Goal: Connect with others: Connect with others

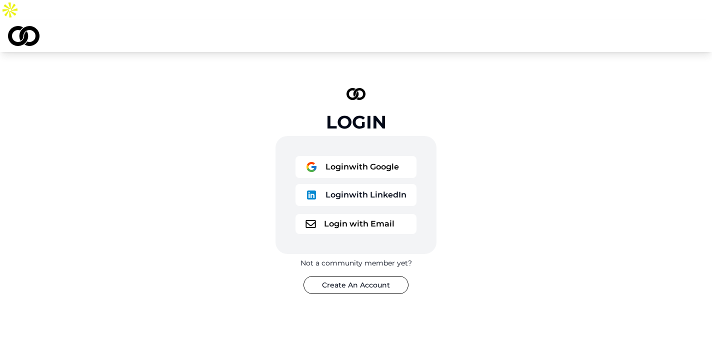
click at [368, 156] on button "Login with Google" at bounding box center [355, 167] width 121 height 22
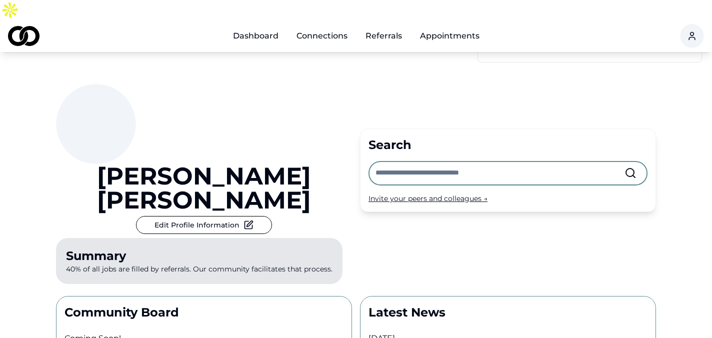
click at [398, 162] on input "text" at bounding box center [499, 173] width 249 height 22
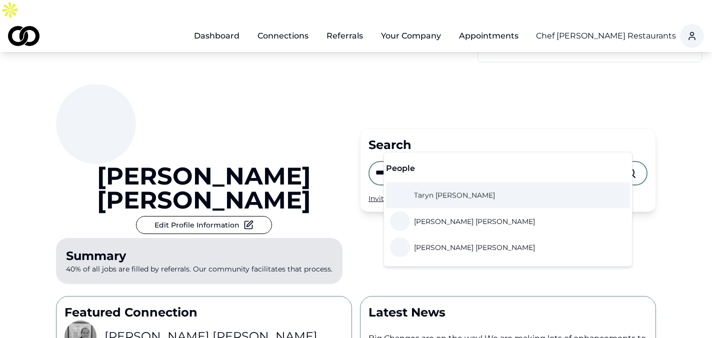
type input "*****"
click at [378, 193] on div "Invite your peers and colleagues →" at bounding box center [507, 198] width 279 height 10
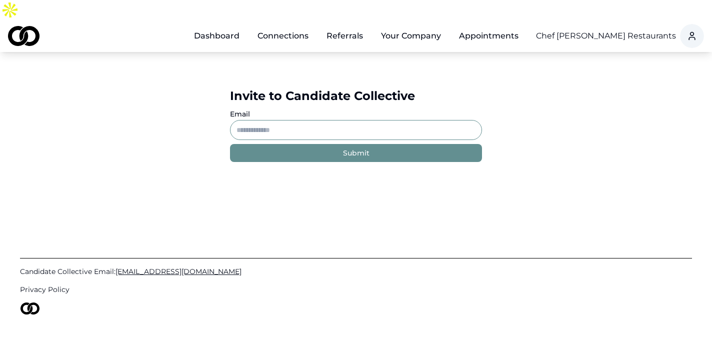
click at [275, 120] on input "Email" at bounding box center [356, 130] width 252 height 20
paste input "**********"
type input "**********"
click at [304, 144] on button "Submit" at bounding box center [356, 153] width 252 height 18
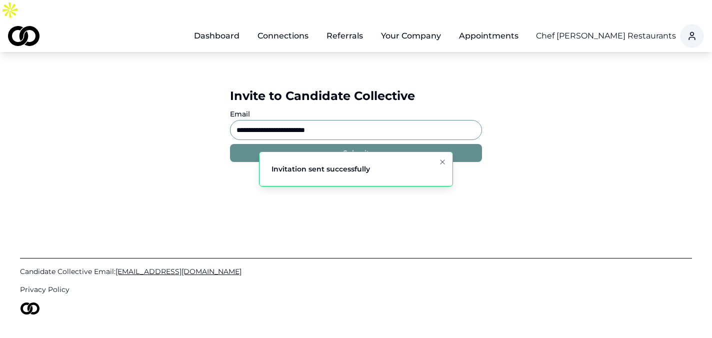
click at [220, 26] on link "Dashboard" at bounding box center [216, 36] width 61 height 20
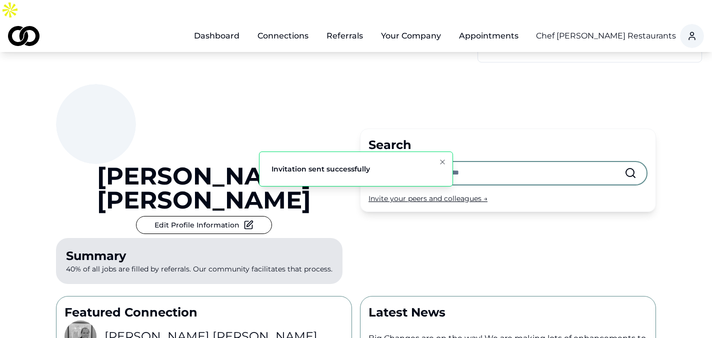
click at [407, 162] on input "text" at bounding box center [499, 173] width 249 height 22
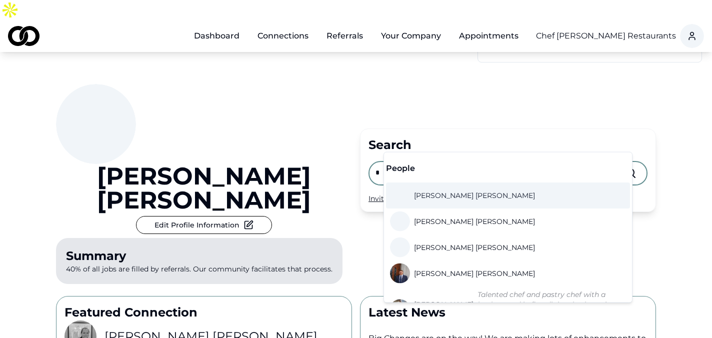
type input "*"
click at [440, 197] on span "[PERSON_NAME]" at bounding box center [474, 195] width 121 height 10
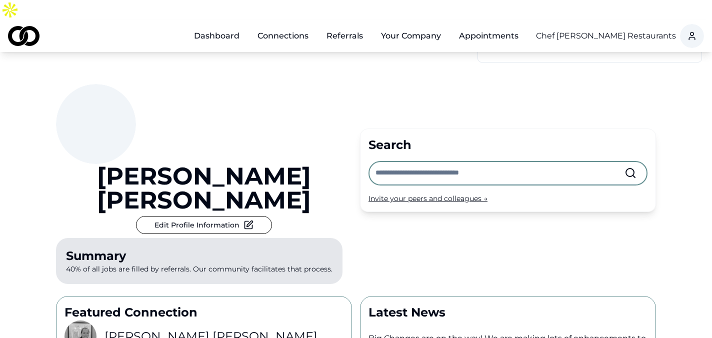
click at [434, 162] on input "text" at bounding box center [499, 173] width 249 height 22
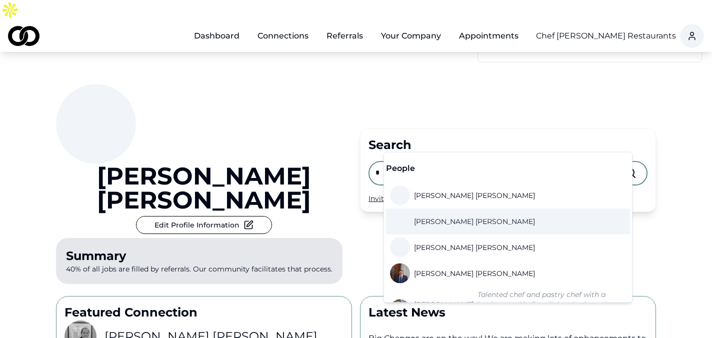
type input "*"
click at [433, 215] on link "[PERSON_NAME]" at bounding box center [464, 221] width 149 height 20
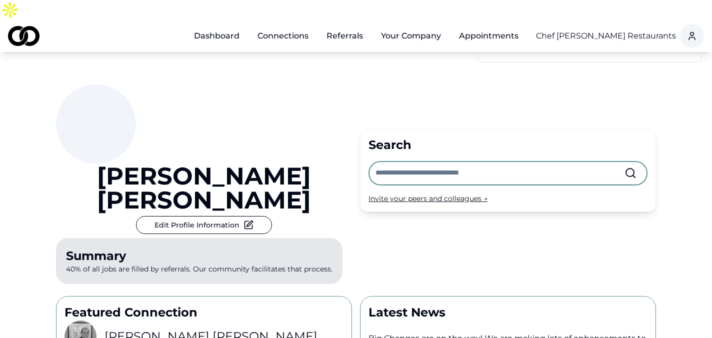
click at [394, 162] on input "text" at bounding box center [499, 173] width 249 height 22
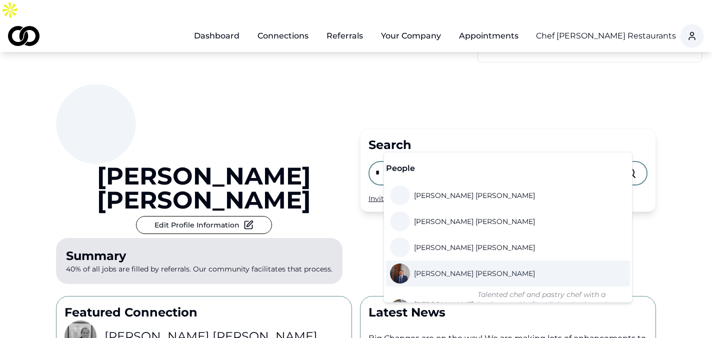
type input "*"
click at [452, 274] on span "[PERSON_NAME]" at bounding box center [474, 273] width 121 height 10
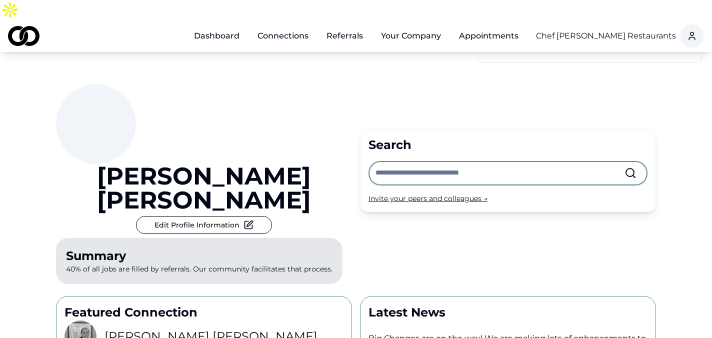
click at [405, 162] on input "text" at bounding box center [499, 173] width 249 height 22
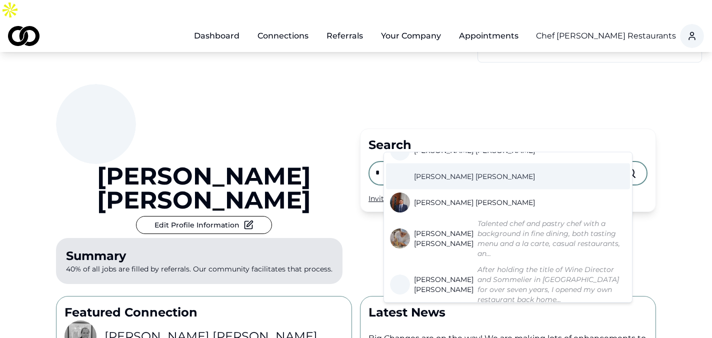
scroll to position [71, 0]
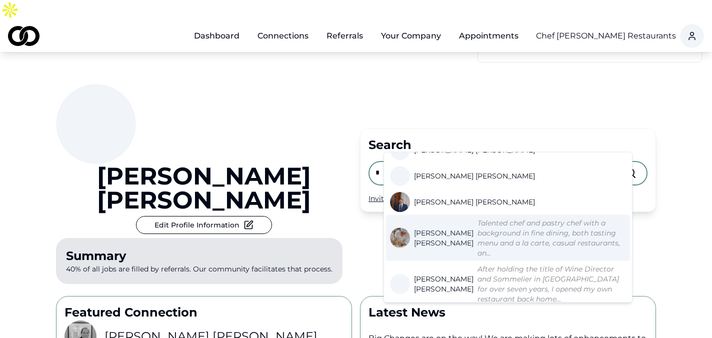
type input "*"
click at [427, 231] on span "[PERSON_NAME]" at bounding box center [443, 238] width 59 height 20
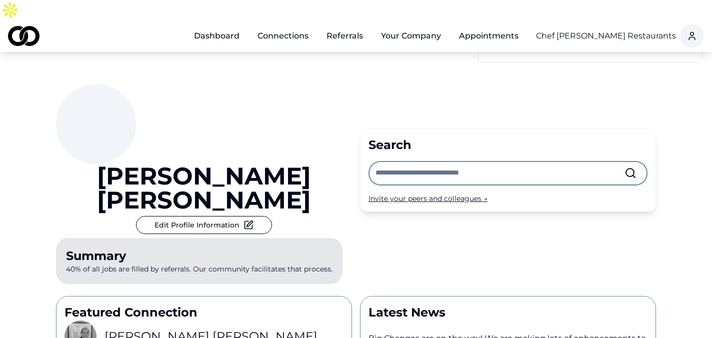
click at [437, 162] on input "text" at bounding box center [499, 173] width 249 height 22
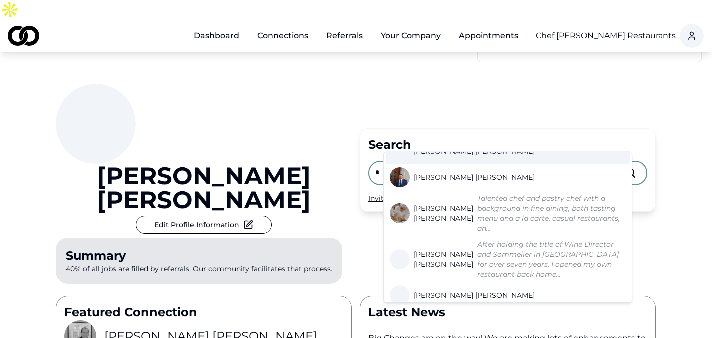
scroll to position [100, 0]
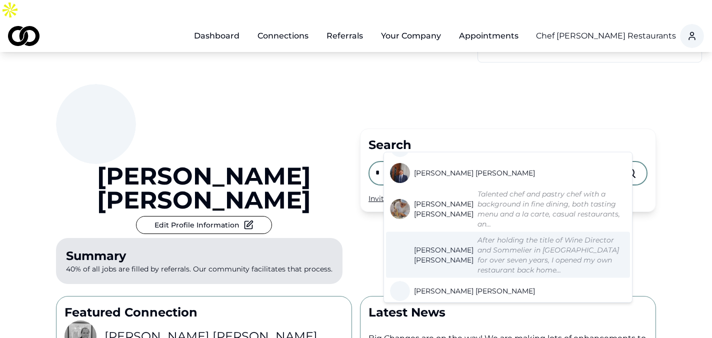
type input "*"
click at [427, 245] on span "[PERSON_NAME]" at bounding box center [443, 255] width 59 height 20
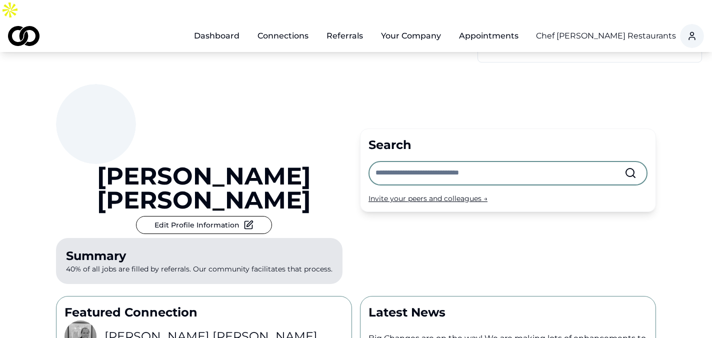
click at [416, 155] on div "Search Invite your peers and colleagues →" at bounding box center [508, 169] width 296 height 83
click at [411, 162] on input "text" at bounding box center [499, 173] width 249 height 22
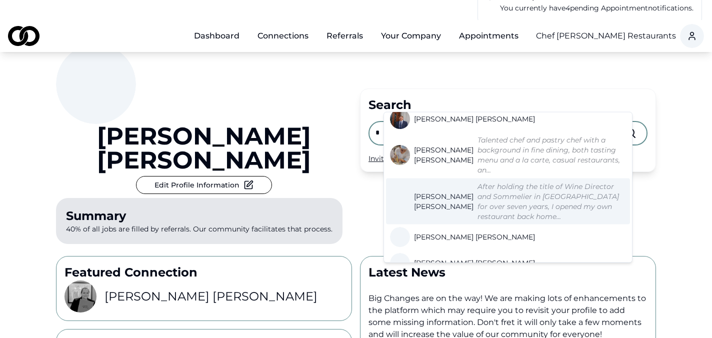
scroll to position [114, 0]
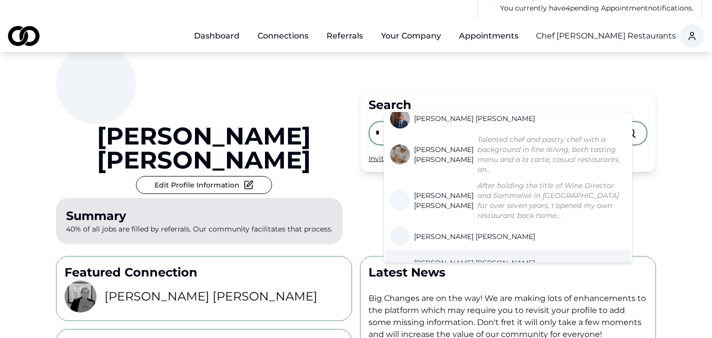
type input "*"
click at [435, 258] on span "[PERSON_NAME]" at bounding box center [474, 263] width 121 height 10
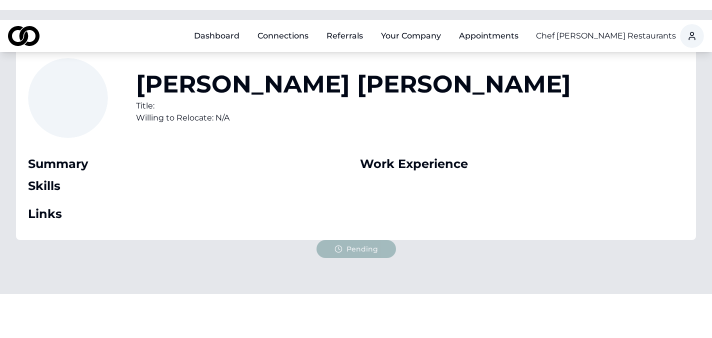
scroll to position [73, 0]
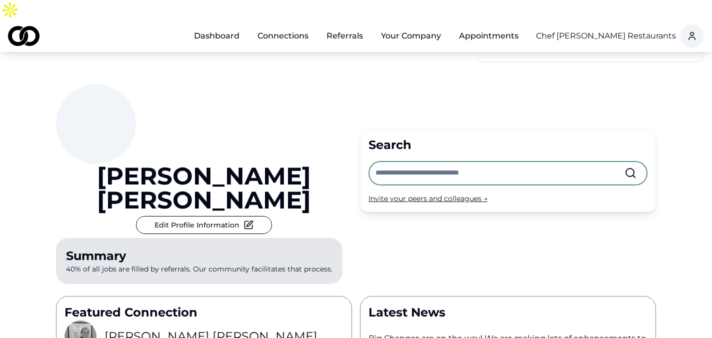
click at [400, 162] on input "text" at bounding box center [499, 173] width 249 height 22
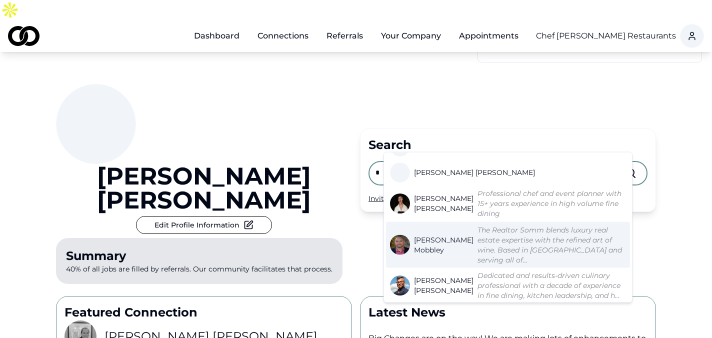
scroll to position [248, 0]
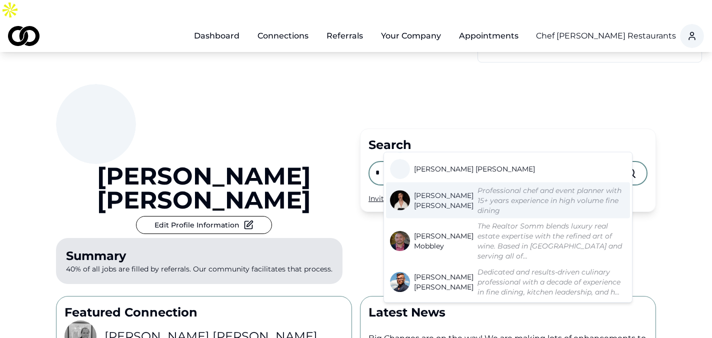
type input "*"
click at [437, 190] on span "[PERSON_NAME]" at bounding box center [443, 200] width 59 height 20
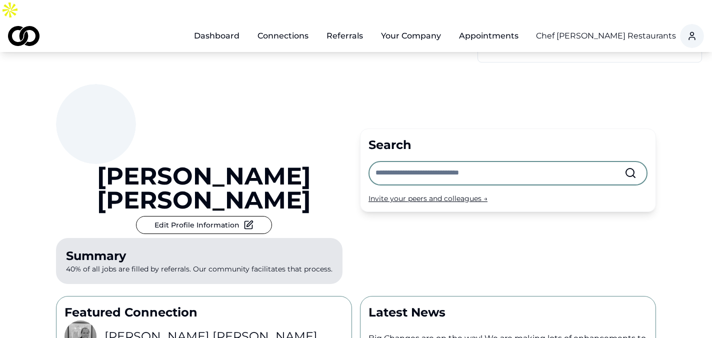
click at [404, 162] on input "text" at bounding box center [499, 173] width 249 height 22
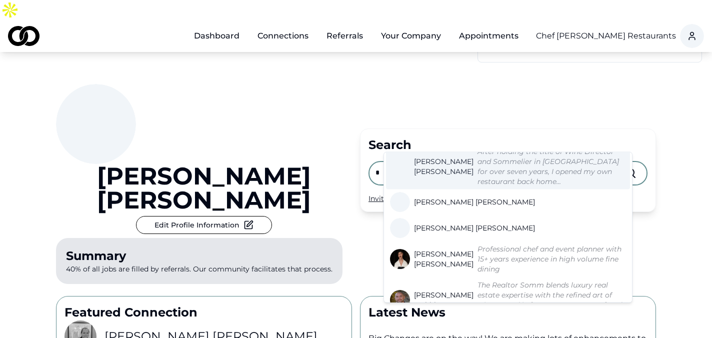
scroll to position [189, 0]
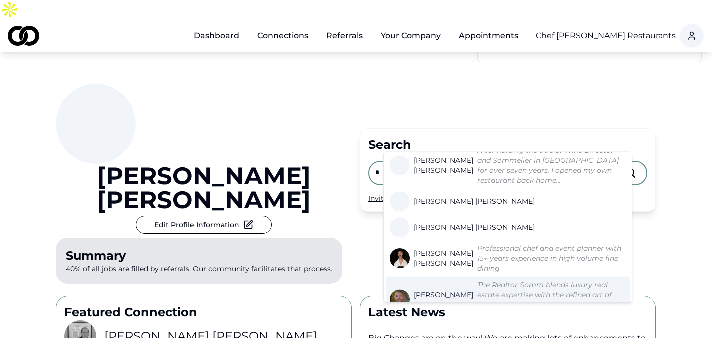
type input "*"
click at [432, 290] on span "[PERSON_NAME]" at bounding box center [443, 300] width 59 height 20
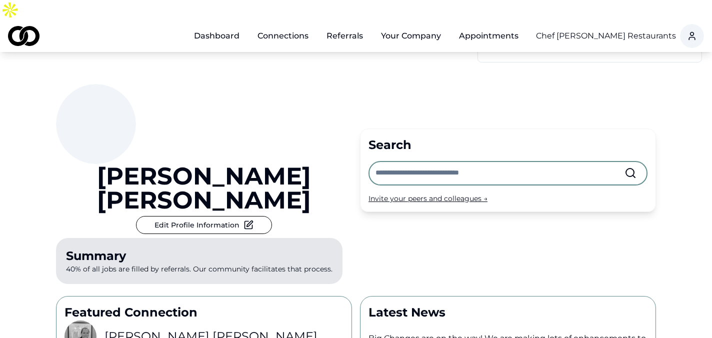
click at [428, 162] on input "text" at bounding box center [499, 173] width 249 height 22
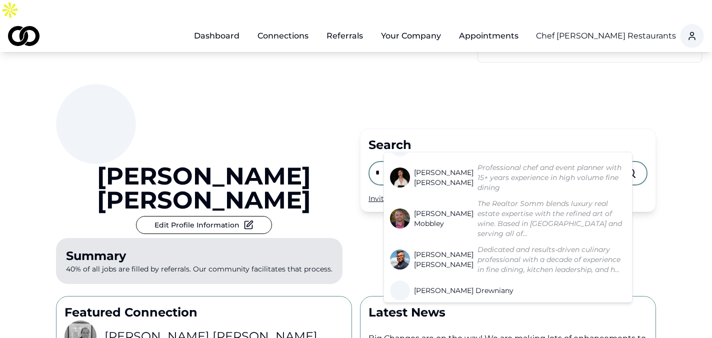
scroll to position [277, 0]
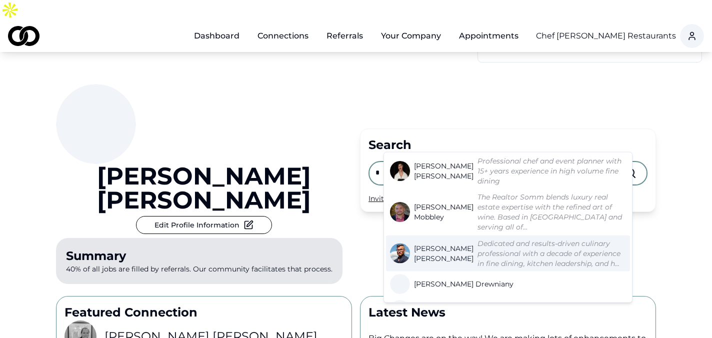
type input "*"
click at [429, 243] on span "[PERSON_NAME]" at bounding box center [443, 253] width 59 height 20
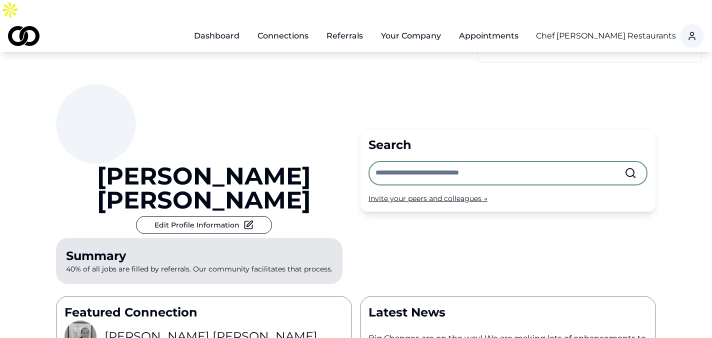
click at [400, 162] on input "text" at bounding box center [499, 173] width 249 height 22
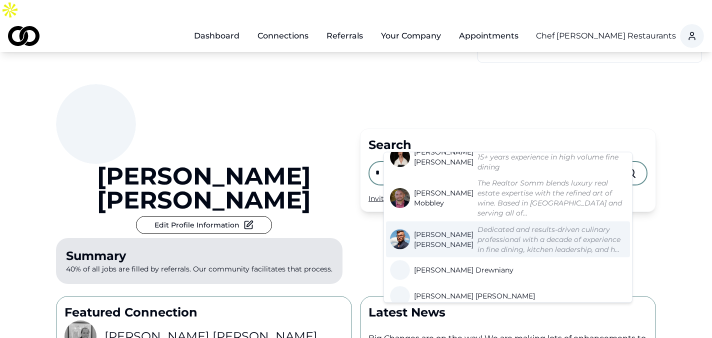
scroll to position [305, 0]
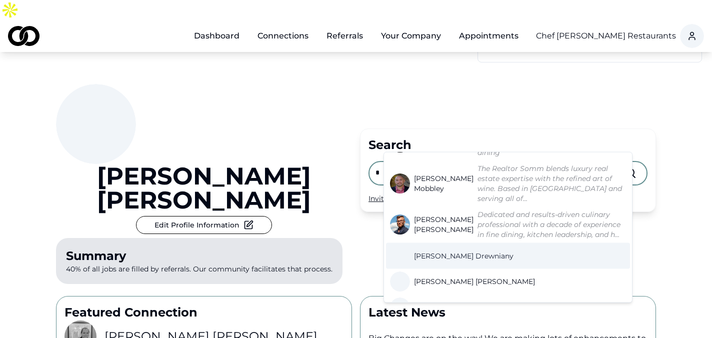
type input "*"
click at [445, 251] on span "[PERSON_NAME]" at bounding box center [463, 256] width 99 height 10
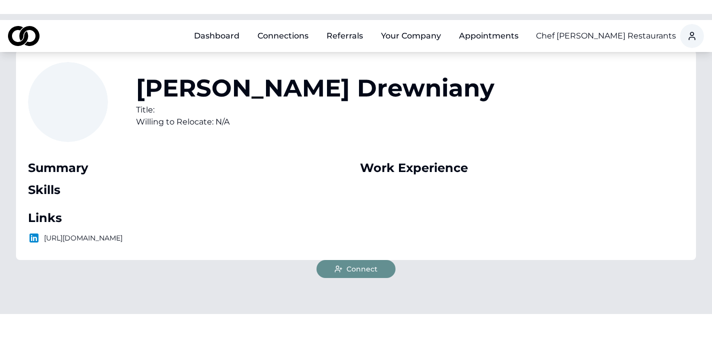
scroll to position [81, 0]
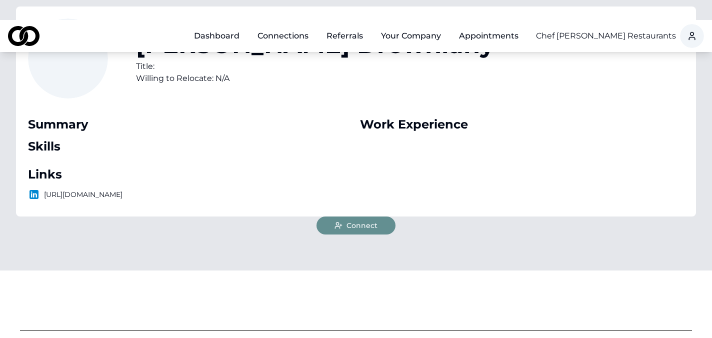
click at [362, 220] on span "Connect" at bounding box center [361, 225] width 31 height 10
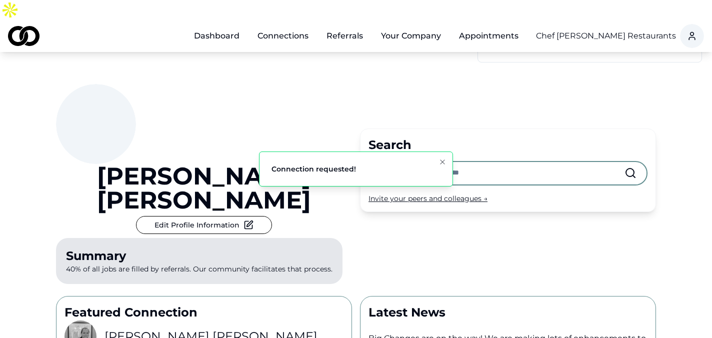
click at [408, 162] on input "text" at bounding box center [499, 173] width 249 height 22
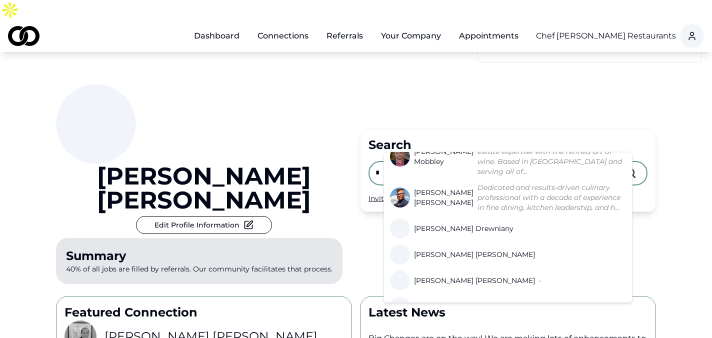
scroll to position [334, 0]
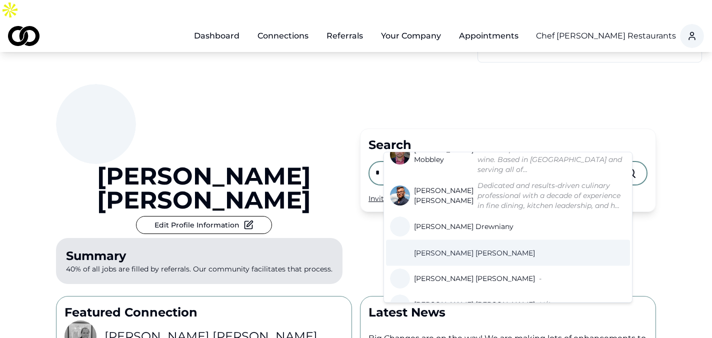
type input "*"
click at [443, 248] on span "[PERSON_NAME]" at bounding box center [474, 253] width 121 height 10
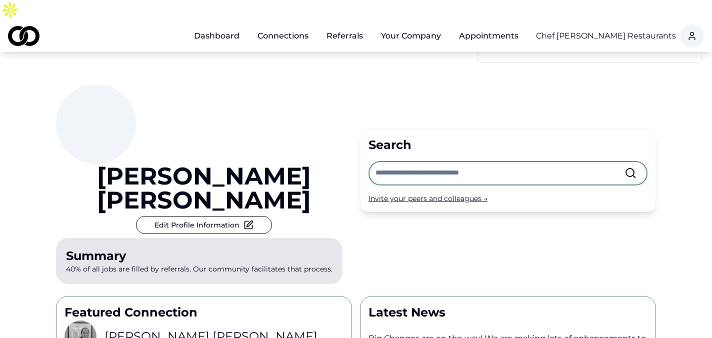
click at [401, 162] on input "text" at bounding box center [499, 173] width 249 height 22
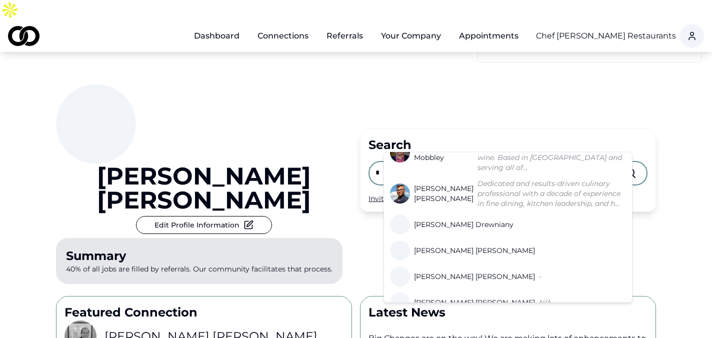
scroll to position [342, 0]
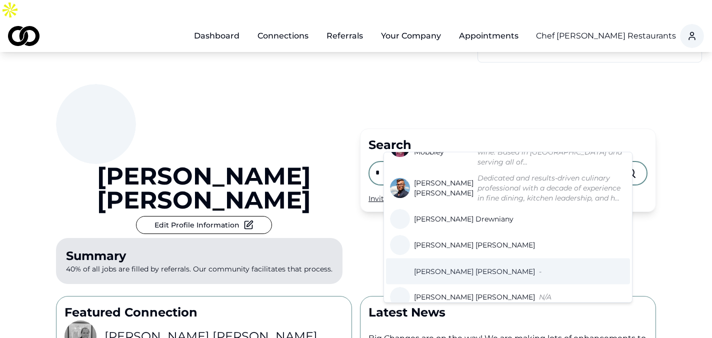
type input "*"
click at [435, 266] on span "[PERSON_NAME]" at bounding box center [474, 271] width 121 height 10
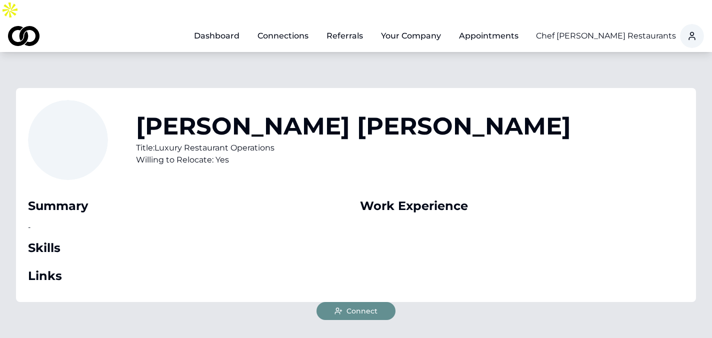
click at [366, 306] on span "Connect" at bounding box center [361, 311] width 31 height 10
